Goal: Navigation & Orientation: Find specific page/section

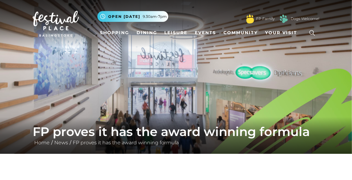
click at [64, 22] on img at bounding box center [56, 24] width 46 height 26
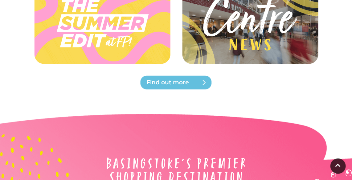
scroll to position [1410, 0]
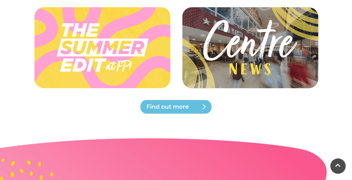
click at [168, 103] on span "Find out more" at bounding box center [183, 107] width 74 height 9
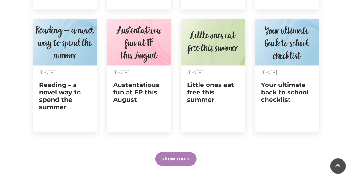
scroll to position [387, 0]
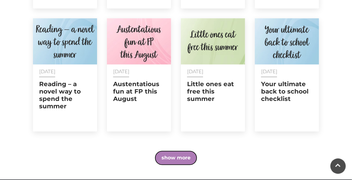
click at [176, 151] on button "show more" at bounding box center [175, 158] width 41 height 14
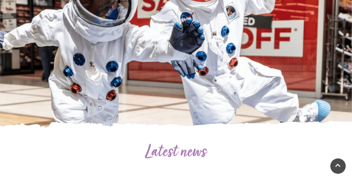
scroll to position [87, 0]
